Goal: Task Accomplishment & Management: Use online tool/utility

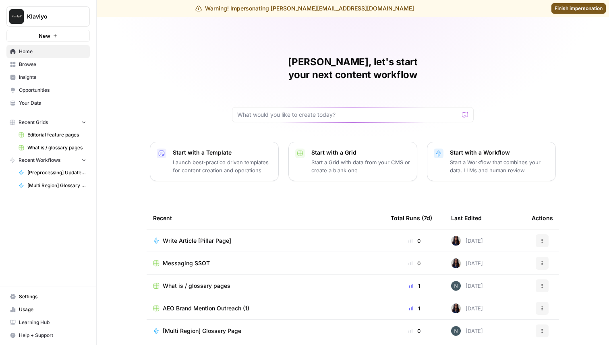
click at [50, 76] on span "Insights" at bounding box center [52, 77] width 67 height 7
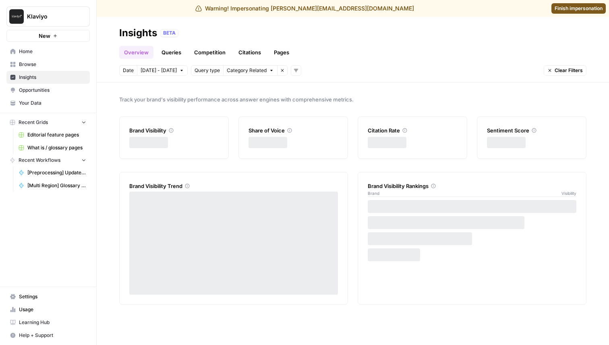
click at [46, 90] on span "Opportunities" at bounding box center [52, 90] width 67 height 7
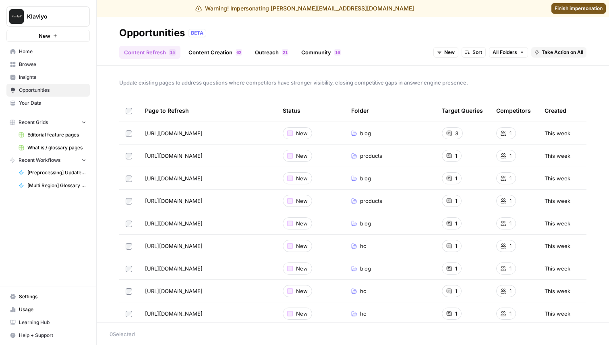
click at [330, 50] on link "Community 6 1" at bounding box center [321, 52] width 49 height 13
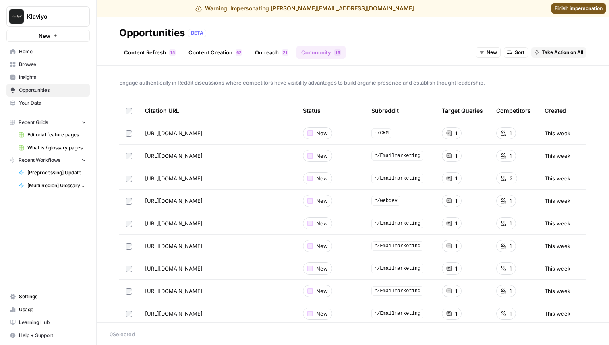
click at [486, 52] on button "New" at bounding box center [488, 52] width 25 height 10
click at [499, 94] on span "In Progress" at bounding box center [507, 93] width 32 height 8
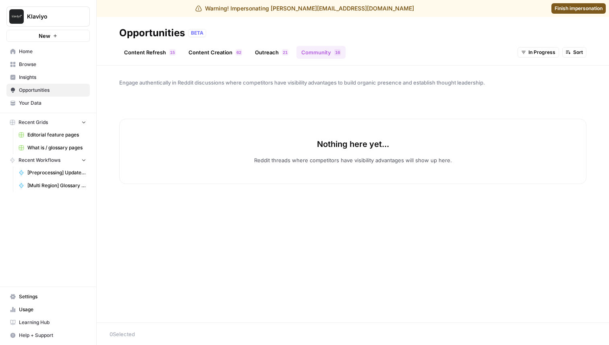
click at [393, 108] on div "Nothing here yet... Reddit threads where competitors have visibility advantages…" at bounding box center [352, 142] width 467 height 85
click at [530, 49] on span "In Progress" at bounding box center [542, 52] width 27 height 7
click at [541, 107] on span "Archived" at bounding box center [550, 104] width 32 height 8
click at [536, 49] on span "Archived" at bounding box center [545, 52] width 21 height 7
click at [543, 87] on button "In Progress" at bounding box center [553, 92] width 51 height 11
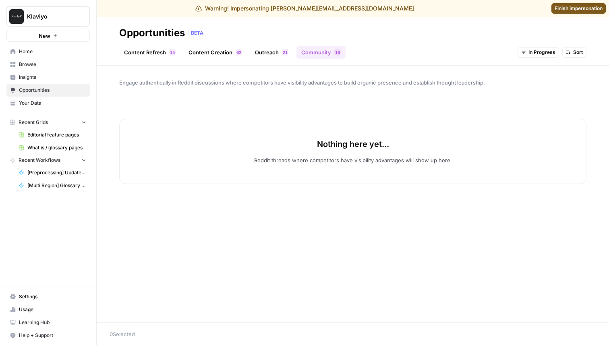
click at [531, 52] on span "In Progress" at bounding box center [542, 52] width 27 height 7
click at [531, 79] on div "New" at bounding box center [547, 81] width 44 height 8
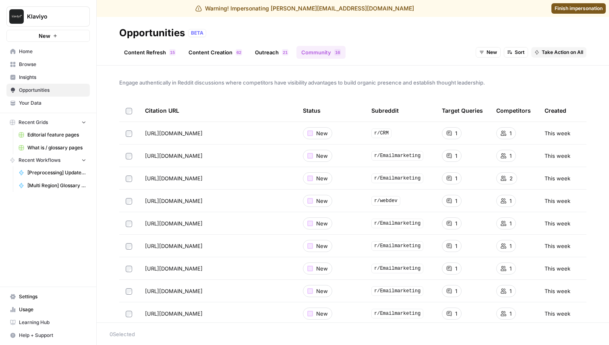
click at [47, 61] on span "Browse" at bounding box center [52, 64] width 67 height 7
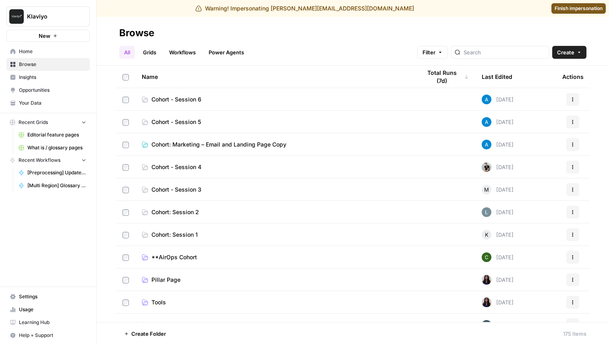
click at [151, 56] on link "Grids" at bounding box center [149, 52] width 23 height 13
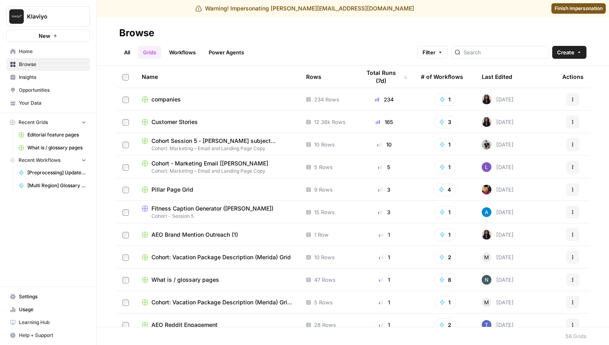
scroll to position [12, 0]
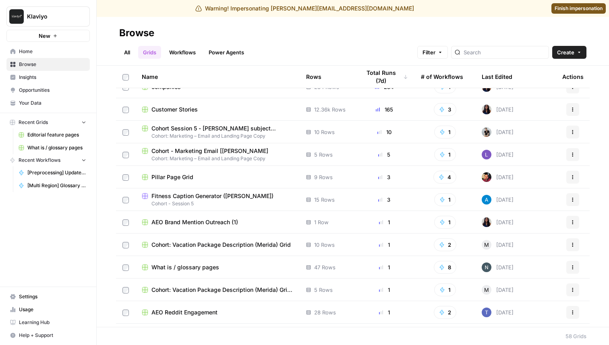
click at [49, 89] on span "Opportunities" at bounding box center [52, 90] width 67 height 7
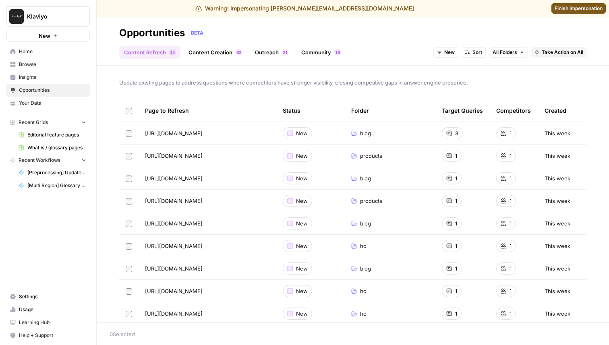
click at [268, 52] on link "Outreach 1 2" at bounding box center [271, 52] width 43 height 13
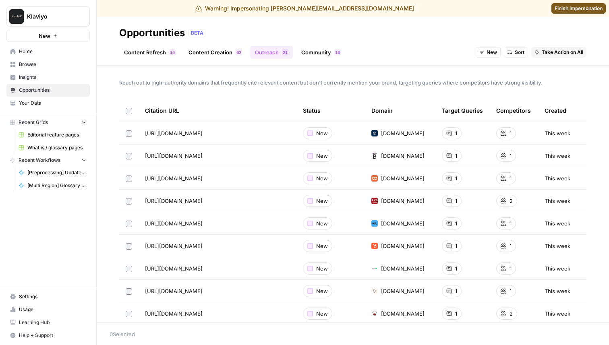
click at [486, 50] on button "New" at bounding box center [488, 52] width 25 height 10
click at [497, 95] on span "In Progress" at bounding box center [507, 93] width 32 height 8
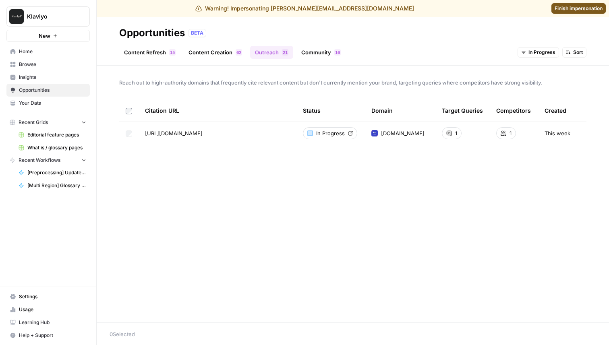
click at [221, 52] on link "Content Creation 2 6" at bounding box center [215, 52] width 63 height 13
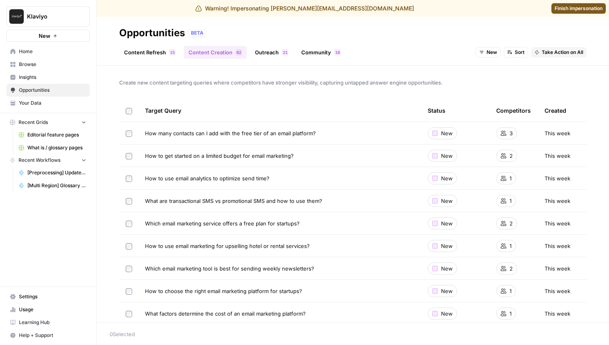
click at [491, 52] on span "New" at bounding box center [492, 52] width 10 height 7
click at [493, 91] on span "In Progress" at bounding box center [507, 93] width 32 height 8
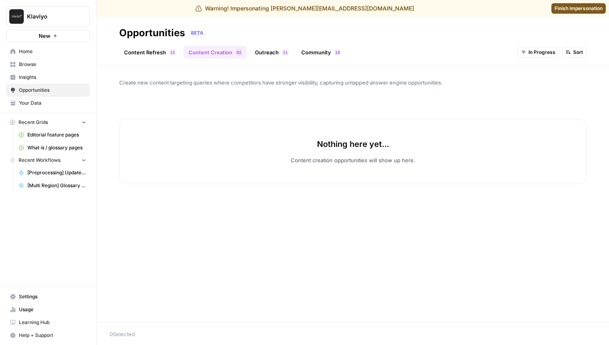
click at [151, 55] on link "Content Refresh 5 1" at bounding box center [149, 52] width 61 height 13
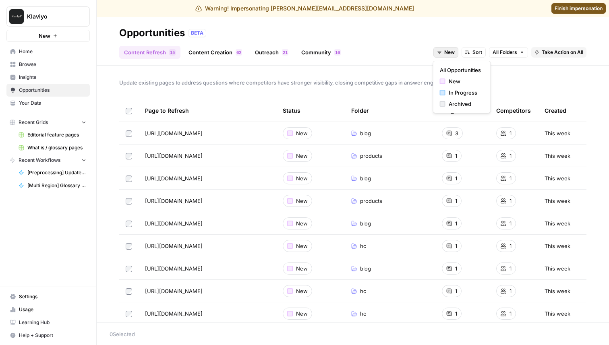
click at [445, 52] on span "New" at bounding box center [450, 52] width 10 height 7
click at [452, 90] on span "In Progress" at bounding box center [465, 93] width 32 height 8
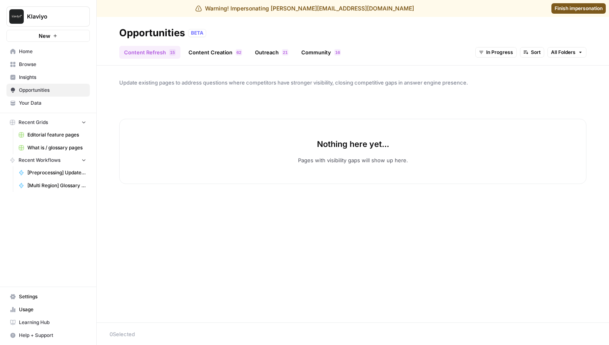
click at [320, 50] on link "Community 6 1" at bounding box center [321, 52] width 49 height 13
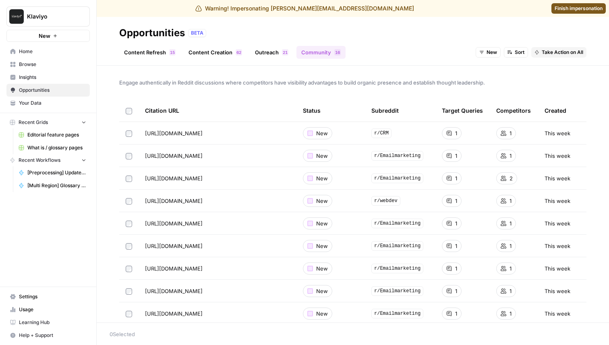
click at [487, 50] on span "New" at bounding box center [492, 52] width 10 height 7
click at [484, 73] on span "All Opportunities" at bounding box center [502, 70] width 41 height 8
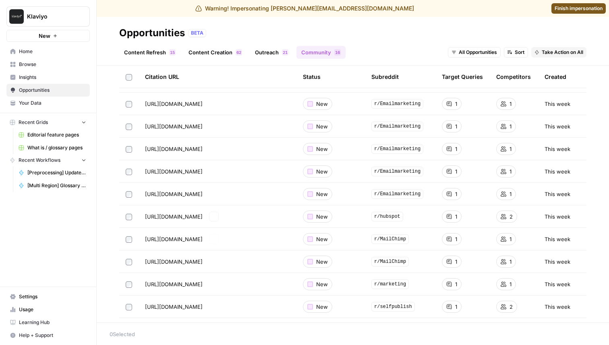
scroll to position [216, 0]
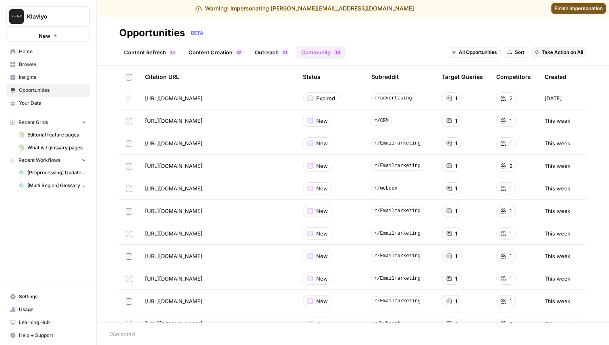
click at [265, 54] on link "Outreach 1 2" at bounding box center [271, 52] width 43 height 13
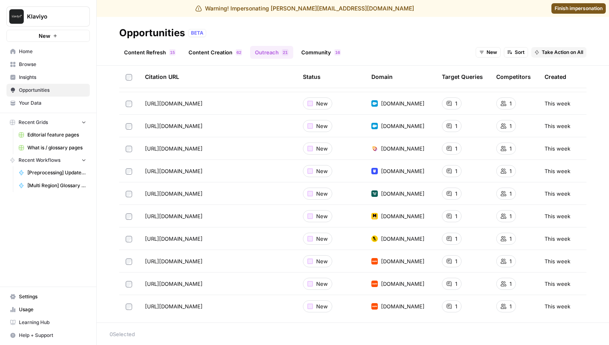
scroll to position [286, 0]
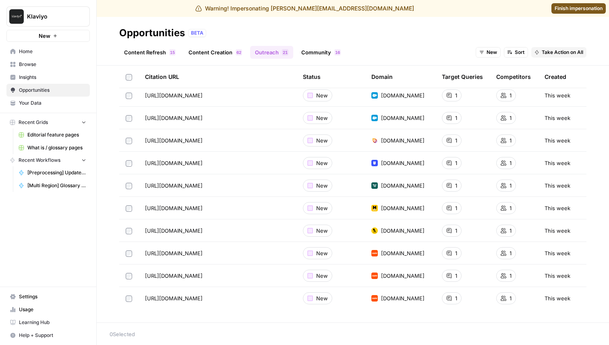
click at [486, 52] on button "New" at bounding box center [488, 52] width 25 height 10
click at [488, 90] on div "In Progress" at bounding box center [504, 93] width 44 height 8
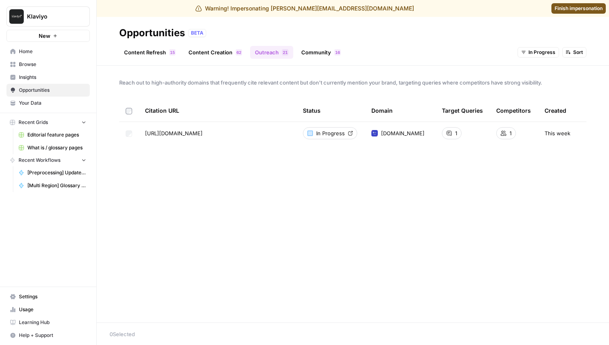
click at [339, 132] on span "In Progress" at bounding box center [330, 133] width 29 height 8
